Goal: Task Accomplishment & Management: Manage account settings

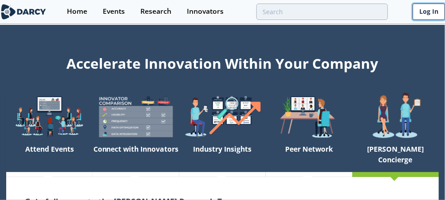
click at [428, 16] on link "Log In" at bounding box center [428, 12] width 32 height 16
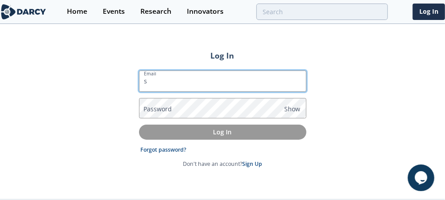
type input "[PERSON_NAME][EMAIL_ADDRESS][PERSON_NAME][DOMAIN_NAME]"
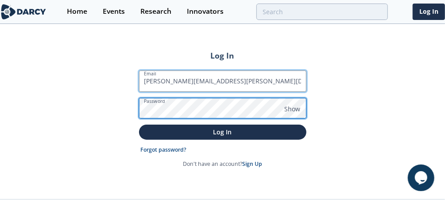
click at [139, 124] on button "Log In" at bounding box center [222, 131] width 167 height 15
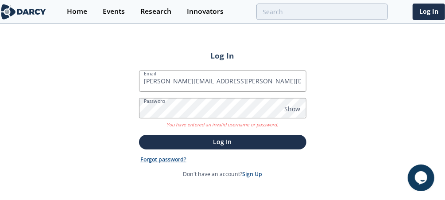
click at [178, 161] on link "Forgot password?" at bounding box center [163, 159] width 46 height 8
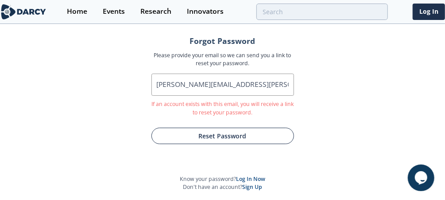
click at [222, 128] on button "Reset Password" at bounding box center [222, 135] width 142 height 16
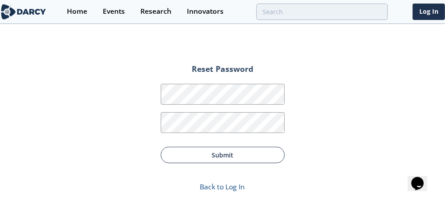
click at [216, 157] on button "Submit" at bounding box center [223, 154] width 124 height 16
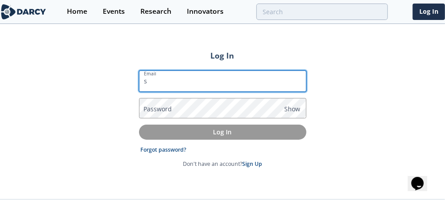
type input "[PERSON_NAME][EMAIL_ADDRESS][PERSON_NAME][DOMAIN_NAME]"
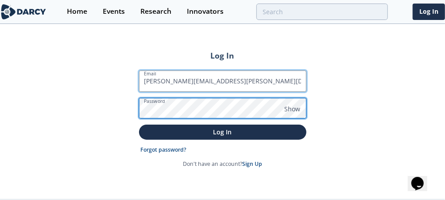
click at [139, 124] on button "Log In" at bounding box center [222, 131] width 167 height 15
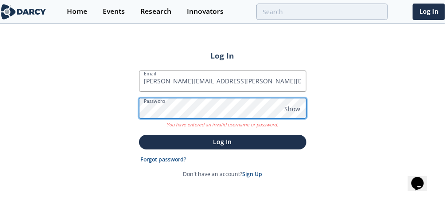
click at [134, 106] on div "Log In Email shobana.simon@shell.com Password Show You have entered an invalid …" at bounding box center [222, 117] width 445 height 184
click at [139, 134] on button "Log In" at bounding box center [222, 141] width 167 height 15
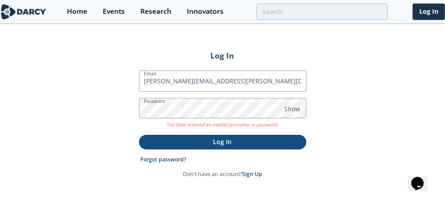
click at [146, 136] on button "Log In" at bounding box center [222, 141] width 167 height 15
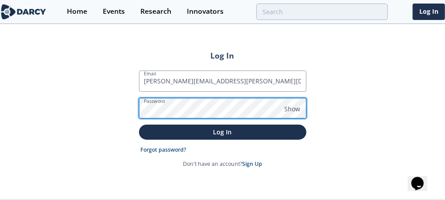
click at [139, 124] on button "Log In" at bounding box center [222, 131] width 167 height 15
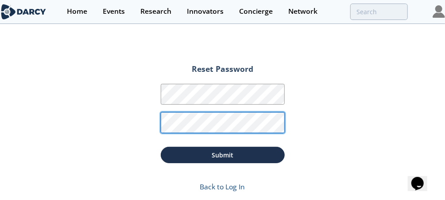
click at [161, 146] on button "Submit" at bounding box center [223, 154] width 124 height 16
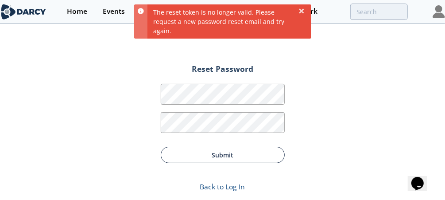
click at [169, 157] on button "Submit" at bounding box center [223, 154] width 124 height 16
